Goal: Ask a question

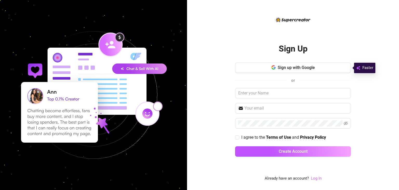
click at [316, 177] on link "Log In" at bounding box center [316, 178] width 11 height 5
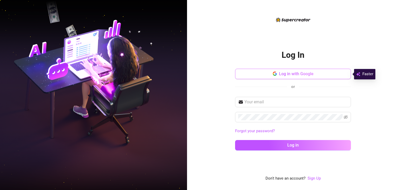
click at [270, 73] on button "Log in with Google" at bounding box center [293, 74] width 116 height 10
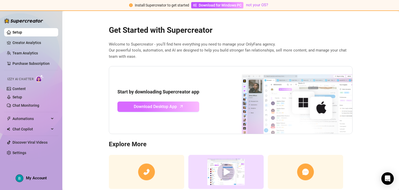
click at [152, 107] on span "Download Desktop App" at bounding box center [155, 106] width 43 height 6
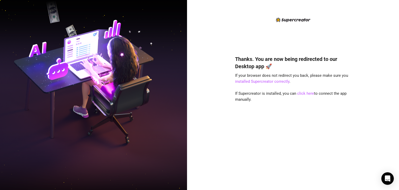
click at [276, 31] on div "Thanks. You are now being redirected to our Desktop app 🚀 If your browser does …" at bounding box center [293, 99] width 116 height 165
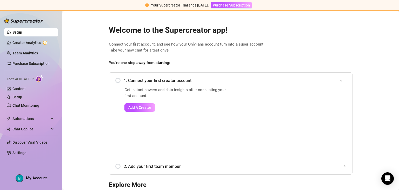
scroll to position [76, 0]
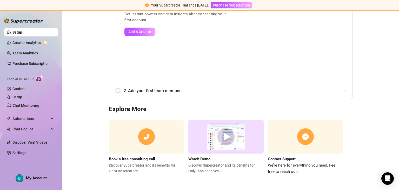
click at [28, 114] on ul "Setup Creator Analytics Team Analytics Purchase Subscription Izzy AI Chatter Co…" at bounding box center [31, 92] width 54 height 133
click at [18, 95] on link "Setup" at bounding box center [17, 97] width 10 height 4
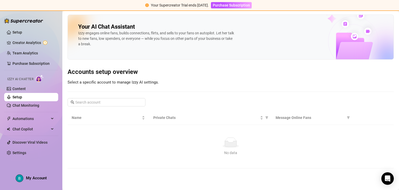
click at [17, 84] on div "Izzy AI Chatter" at bounding box center [30, 78] width 55 height 12
click at [16, 89] on link "Content" at bounding box center [18, 88] width 13 height 4
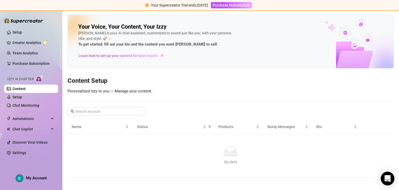
click at [389, 178] on icon "Open Intercom Messenger" at bounding box center [387, 178] width 6 height 7
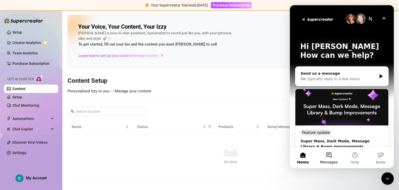
click at [339, 154] on button "Messages" at bounding box center [329, 157] width 26 height 21
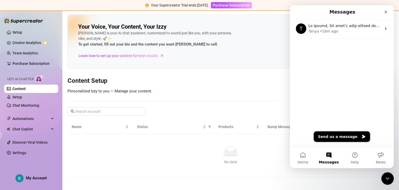
click at [334, 138] on button "Send us a message" at bounding box center [342, 136] width 56 height 10
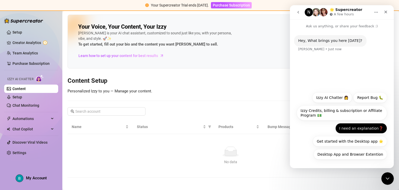
click at [349, 128] on button "I need an explanation❓" at bounding box center [361, 128] width 52 height 10
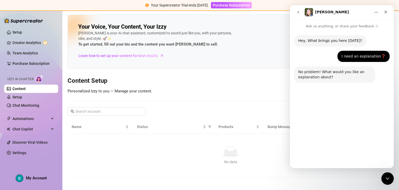
scroll to position [21, 0]
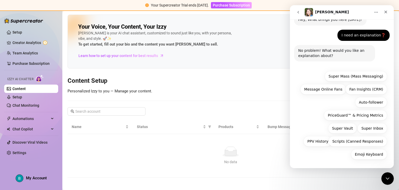
click at [334, 154] on div "Emoji Keyboard Super Mass (Mass Messaging) Message Online Fans Fan Insights (CR…" at bounding box center [341, 116] width 90 height 91
click at [376, 12] on icon "Home" at bounding box center [375, 12] width 3 height 1
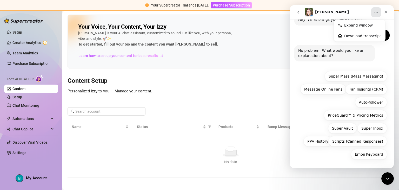
click at [318, 30] on div "I need an explanation❓ Bianca • Just now" at bounding box center [342, 38] width 96 height 16
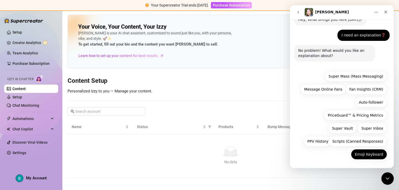
click at [369, 158] on button "Emoji Keyboard" at bounding box center [369, 154] width 36 height 10
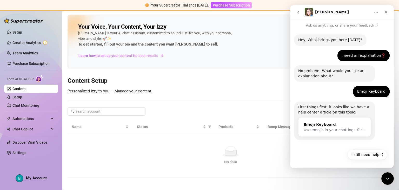
scroll to position [2, 0]
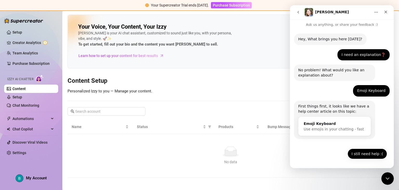
click at [363, 157] on button "I still need help :(" at bounding box center [366, 153] width 39 height 10
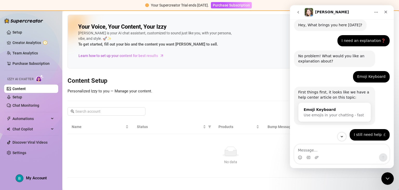
scroll to position [24, 0]
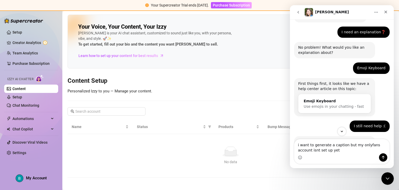
type textarea "i want to generate a caption but my onlyfans account isnt set up yet"
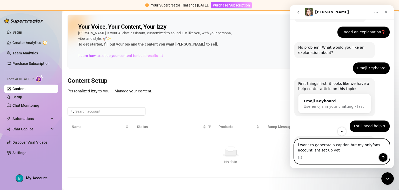
click at [382, 158] on icon "Send a message…" at bounding box center [383, 157] width 4 height 4
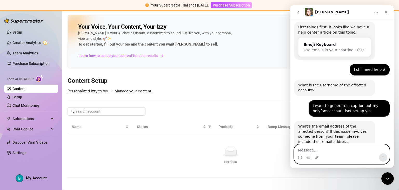
scroll to position [107, 0]
